Goal: Task Accomplishment & Management: Manage account settings

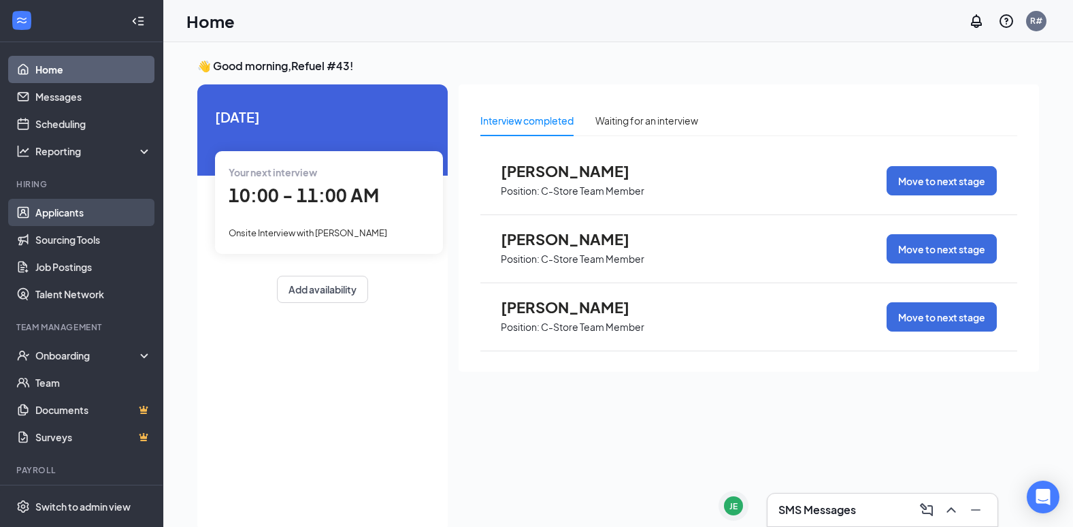
click at [68, 205] on link "Applicants" at bounding box center [93, 212] width 116 height 27
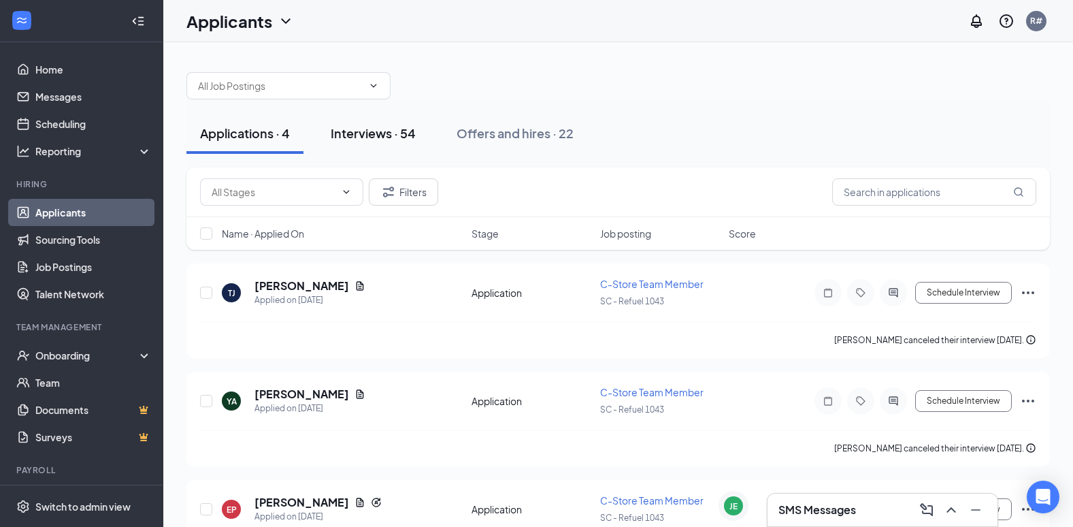
click at [385, 129] on div "Interviews · 54" at bounding box center [373, 133] width 85 height 17
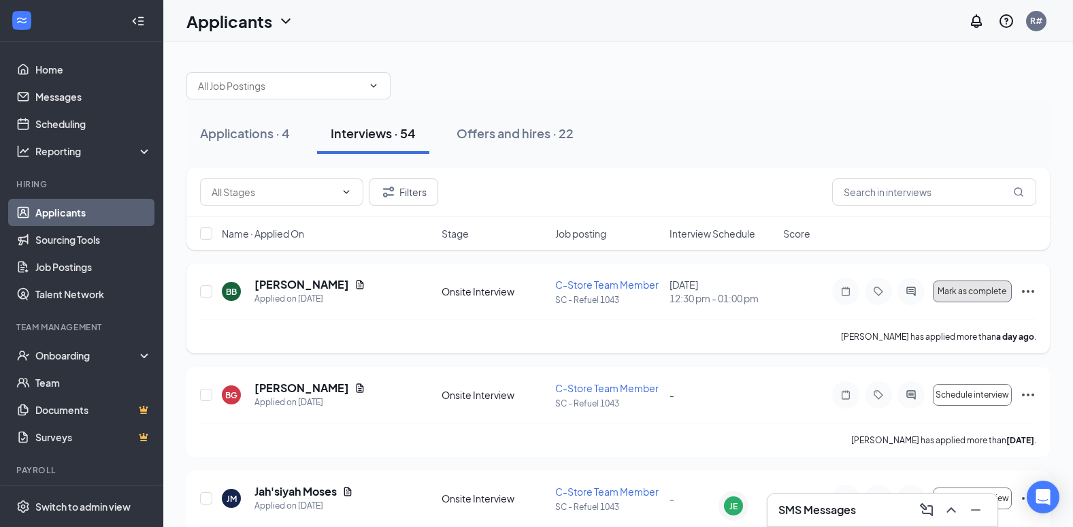
click at [973, 293] on span "Mark as complete" at bounding box center [972, 291] width 69 height 10
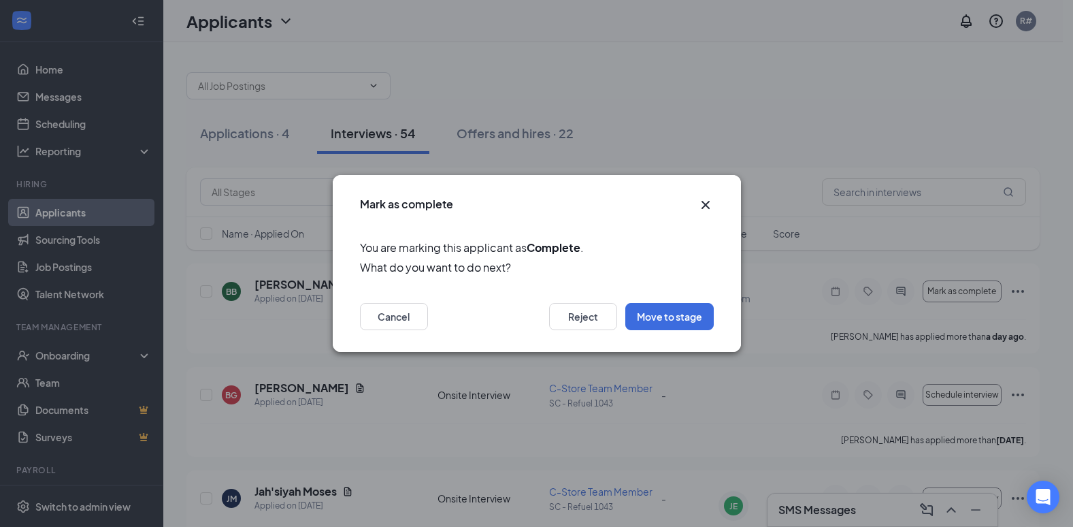
click at [708, 199] on icon "Cross" at bounding box center [705, 205] width 16 height 16
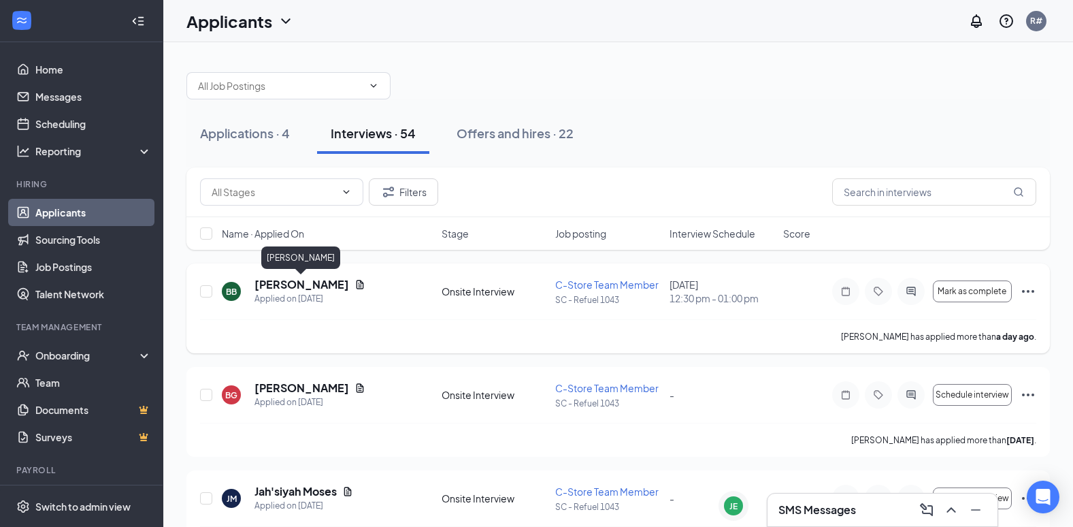
click at [273, 285] on h5 "[PERSON_NAME]" at bounding box center [301, 284] width 95 height 15
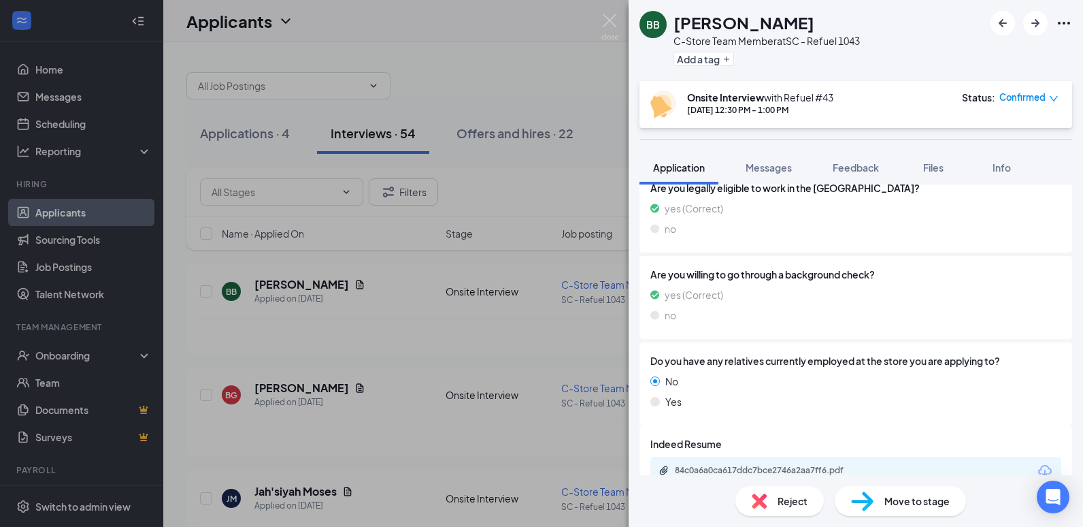
scroll to position [978, 0]
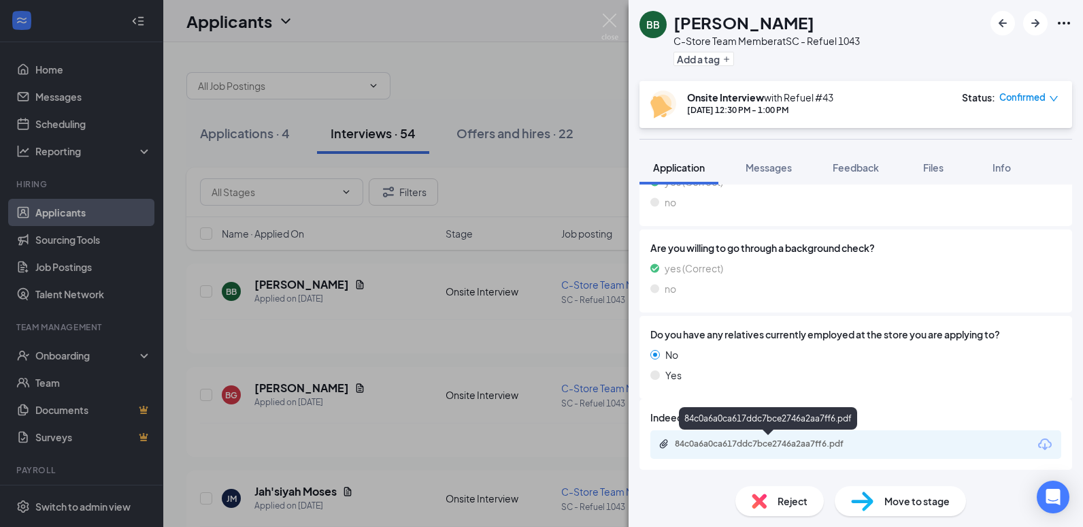
click at [734, 447] on div "84c0a6a0ca617ddc7bce2746a2aa7ff6.pdf" at bounding box center [770, 443] width 191 height 11
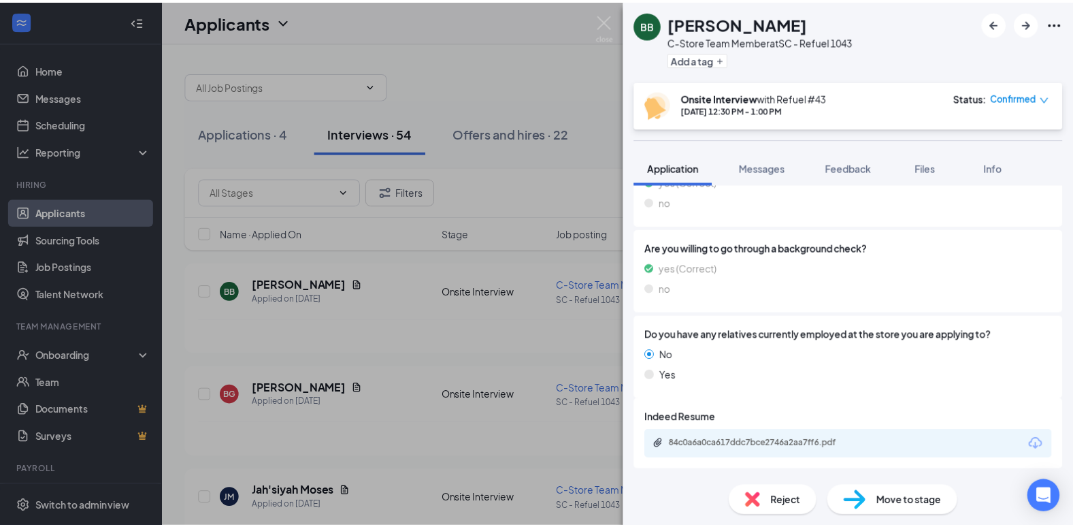
scroll to position [973, 0]
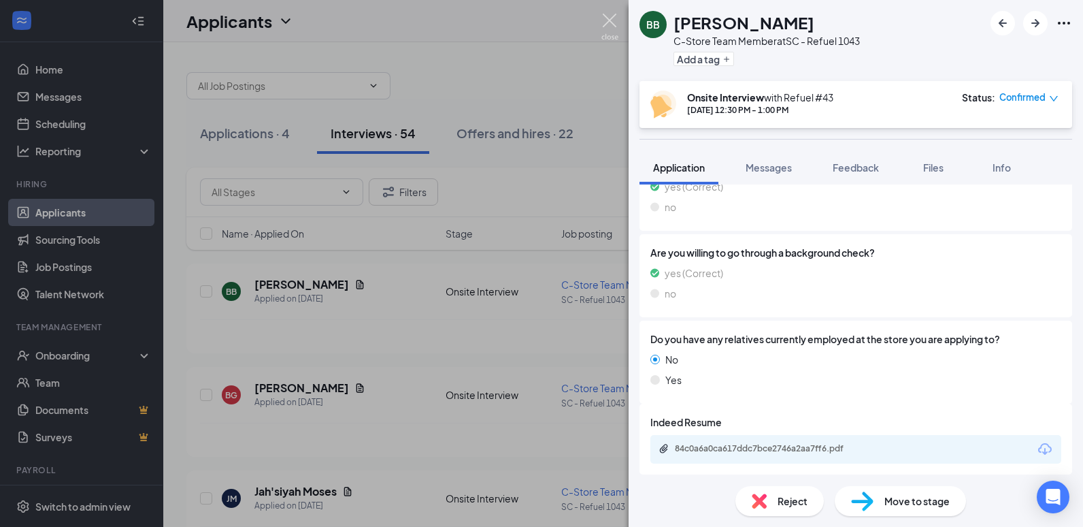
click at [611, 20] on img at bounding box center [610, 27] width 17 height 27
